Goal: Check status: Check status

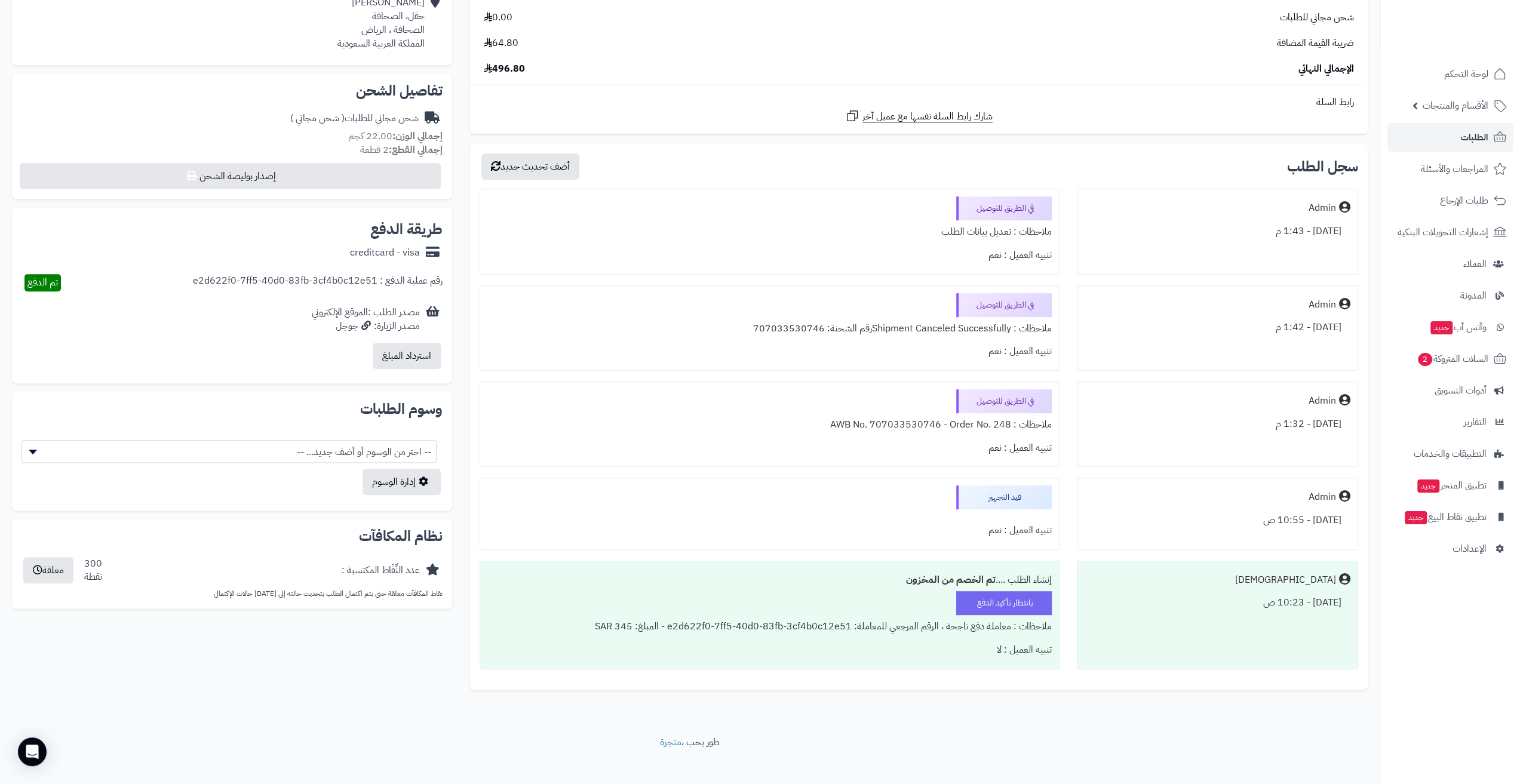
scroll to position [316, 0]
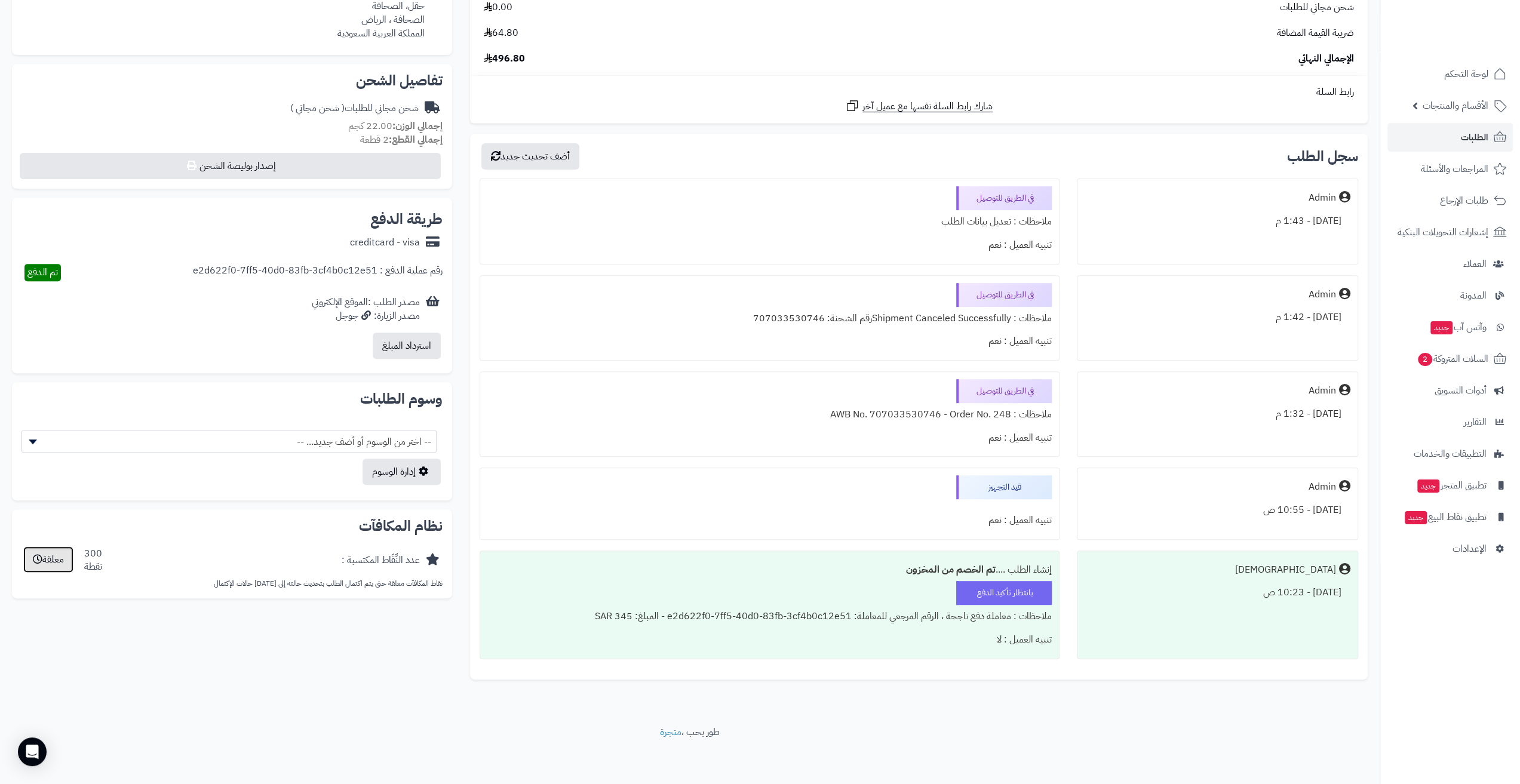
click at [44, 562] on button "معلقة" at bounding box center [48, 560] width 50 height 27
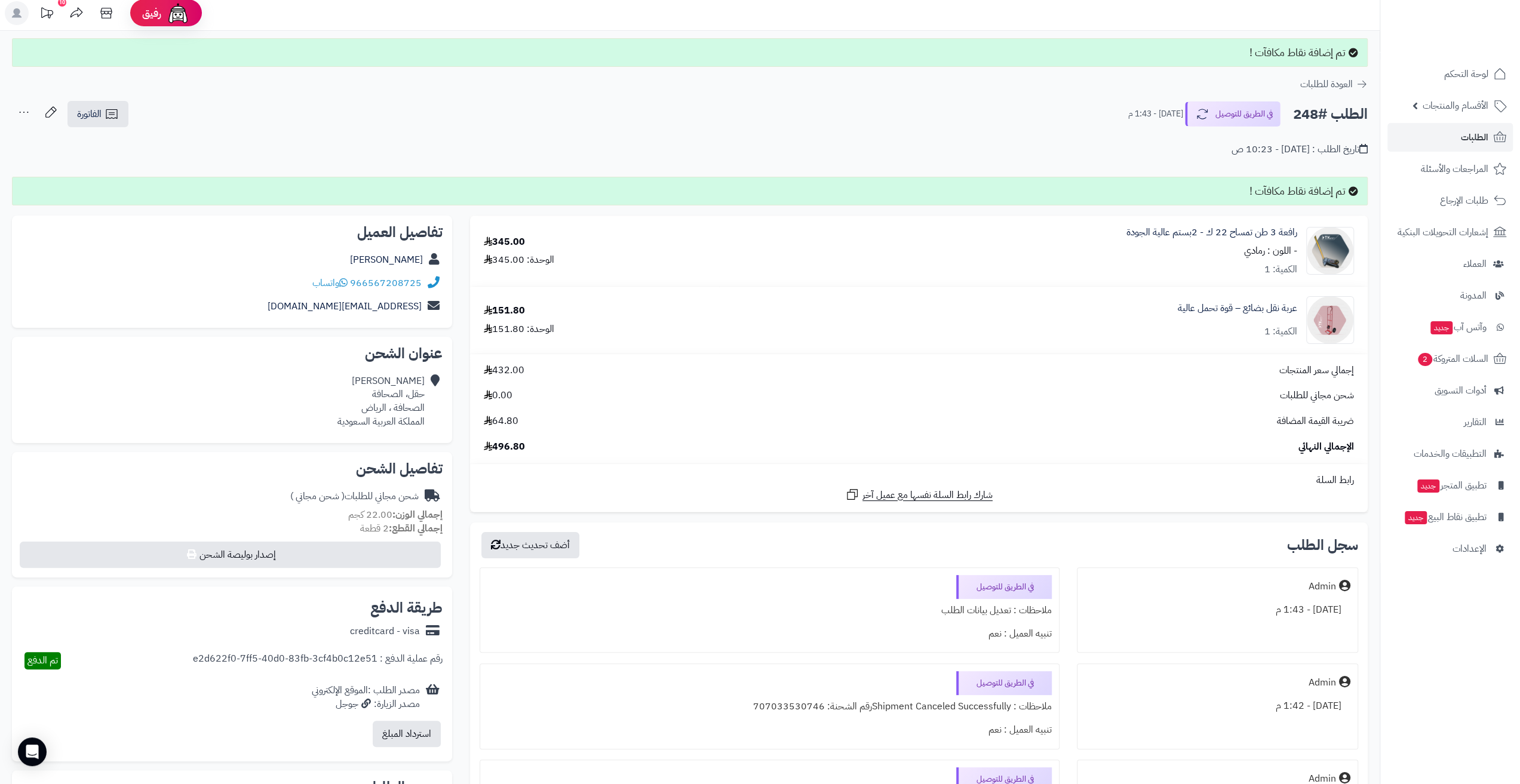
scroll to position [0, 0]
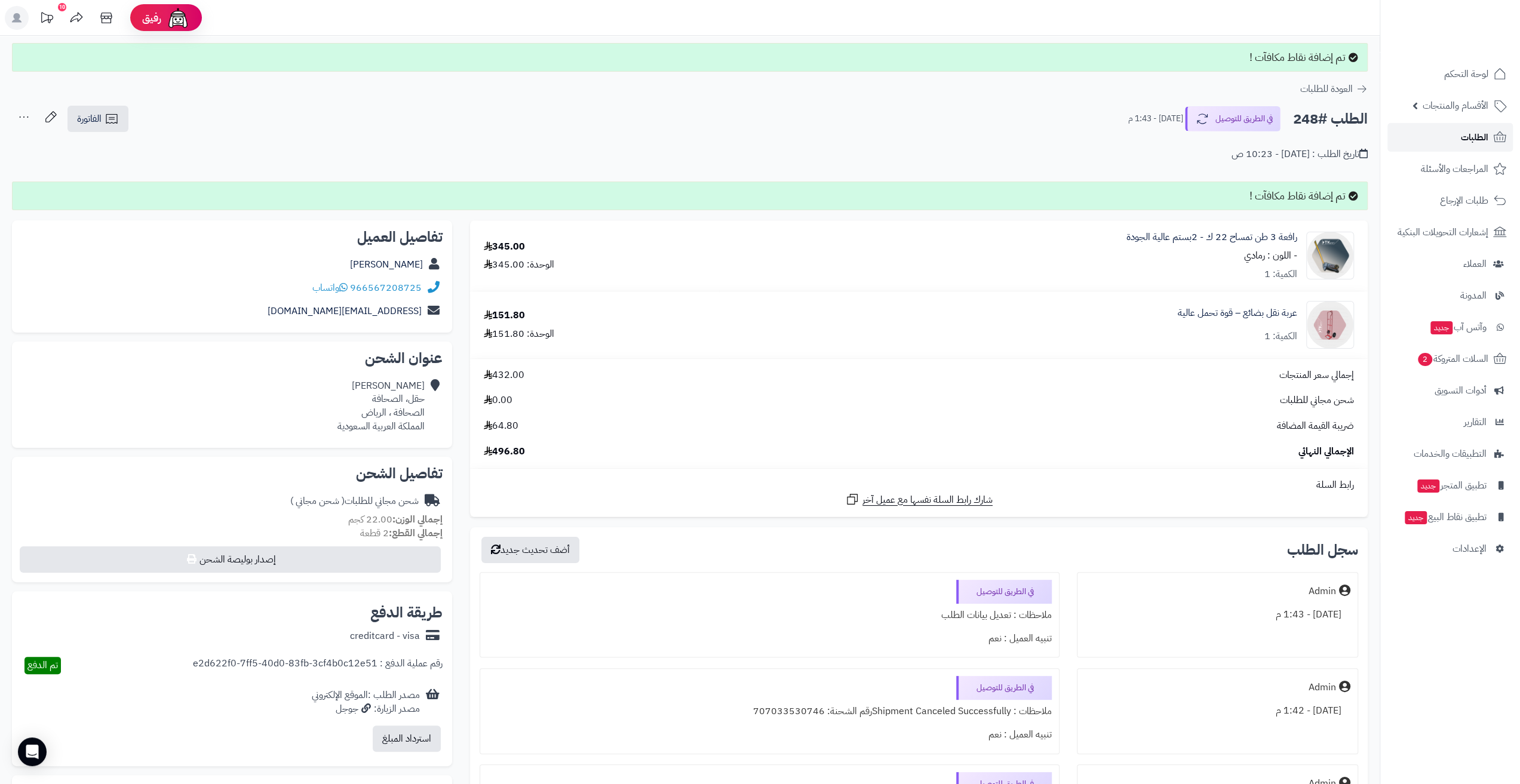
click at [1444, 132] on link "الطلبات" at bounding box center [1450, 137] width 125 height 28
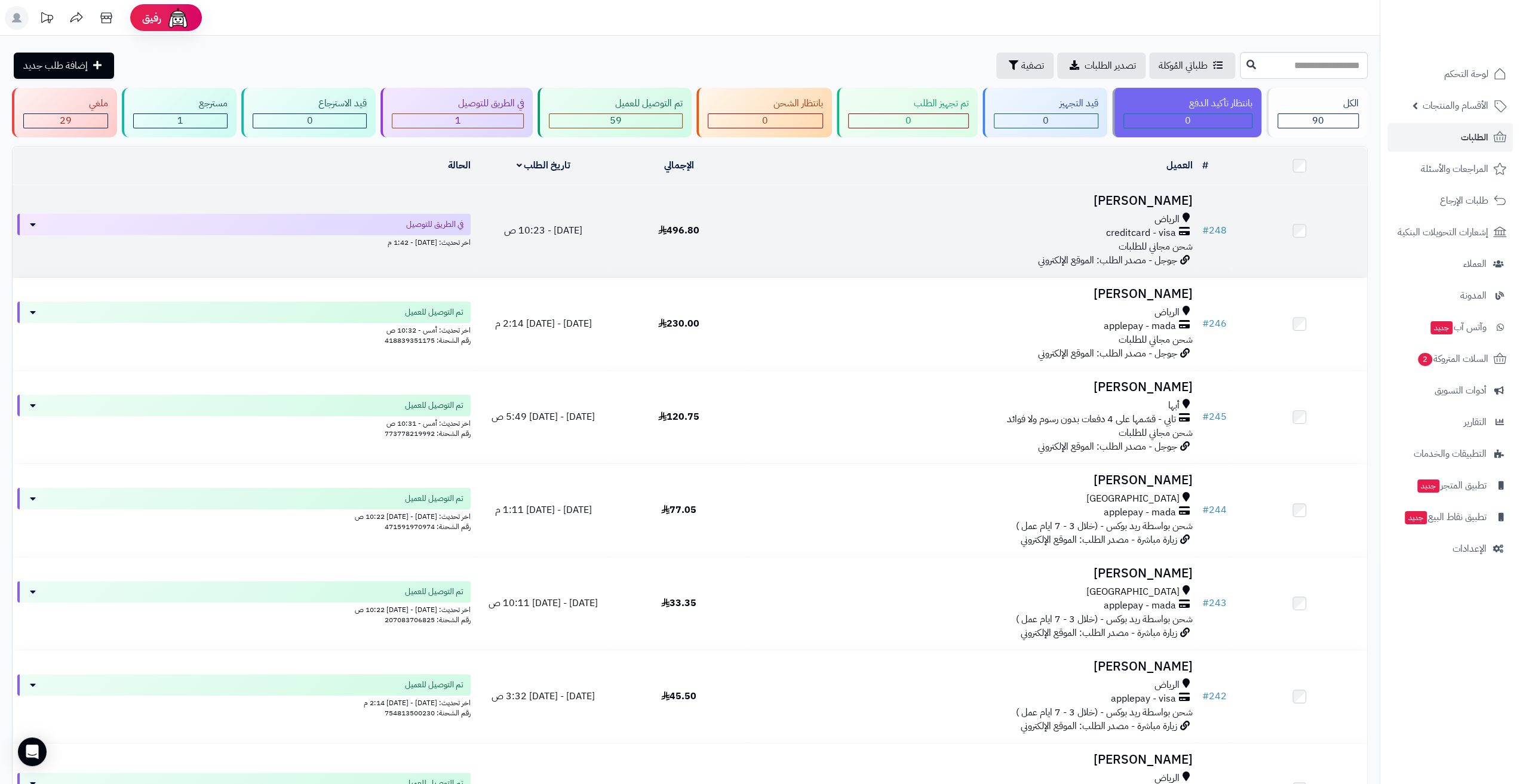
click at [798, 227] on div "creditcard - visa" at bounding box center [972, 233] width 442 height 13
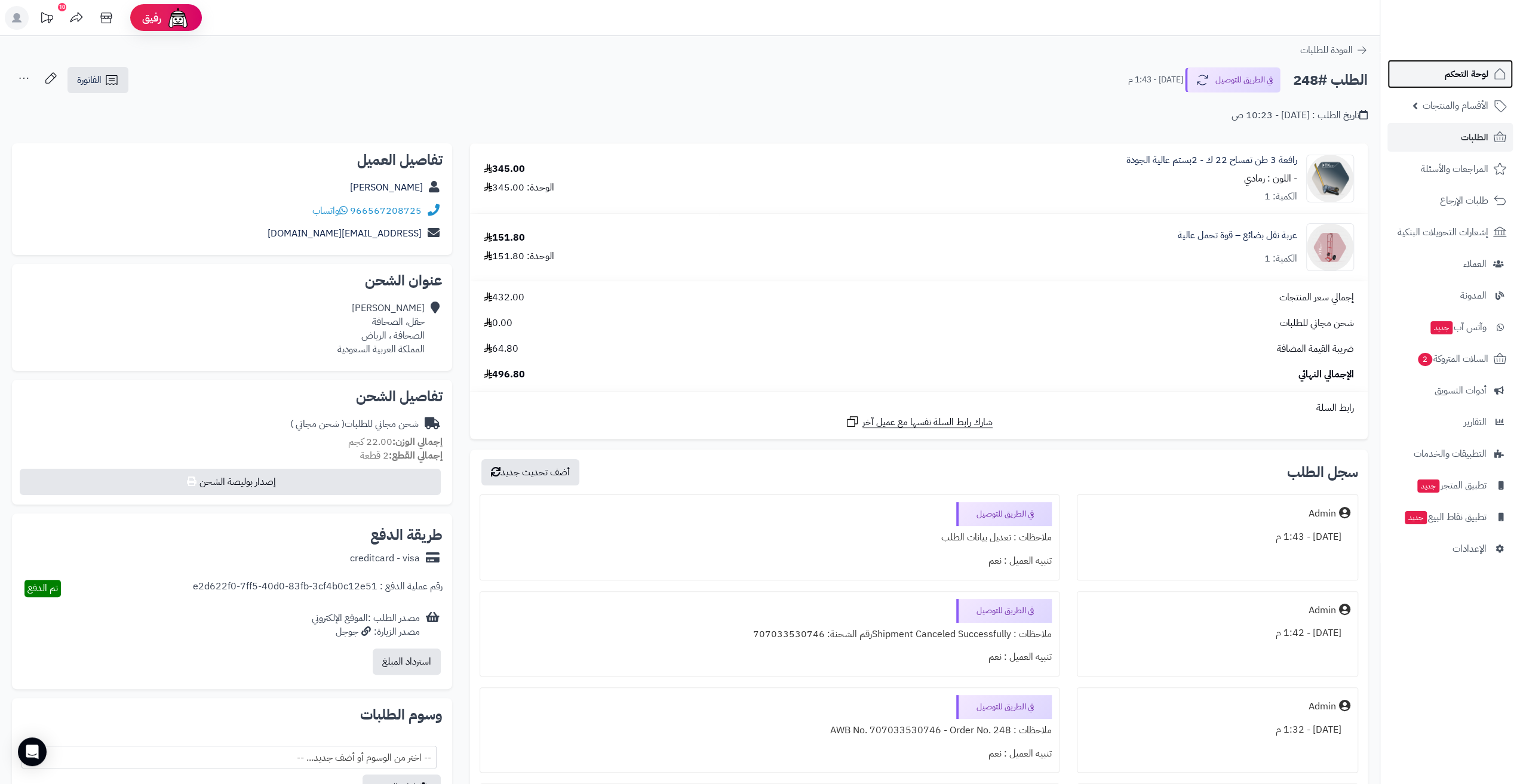
click at [1419, 79] on link "لوحة التحكم" at bounding box center [1450, 74] width 125 height 28
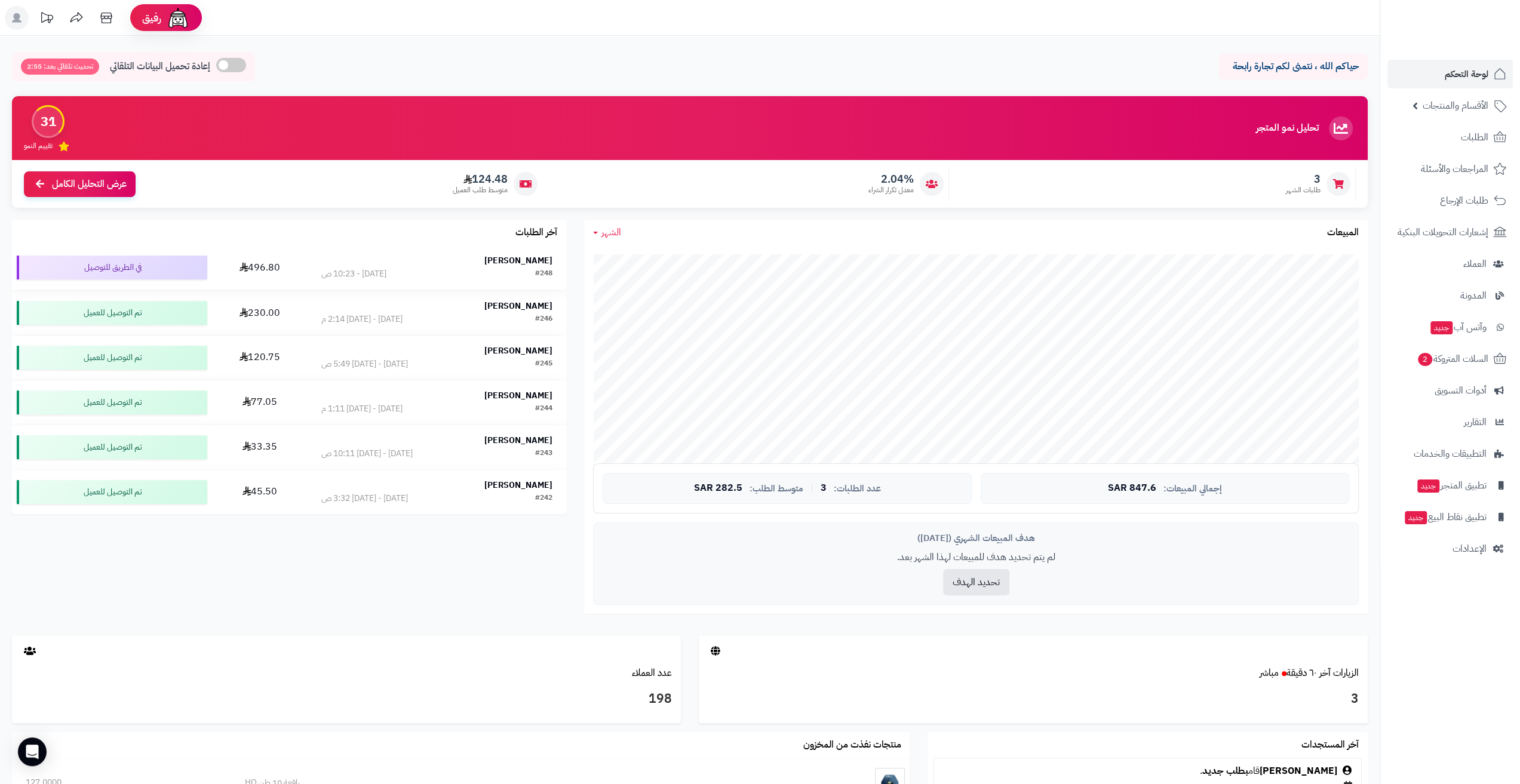
click at [391, 269] on div "#248 [DATE] - 10:23 ص" at bounding box center [437, 274] width 232 height 12
